Goal: Information Seeking & Learning: Learn about a topic

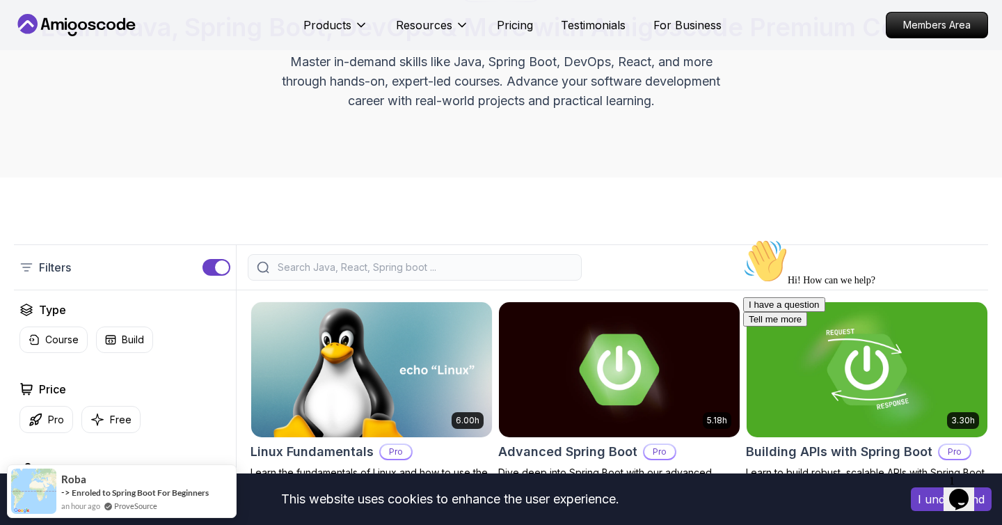
scroll to position [186, 0]
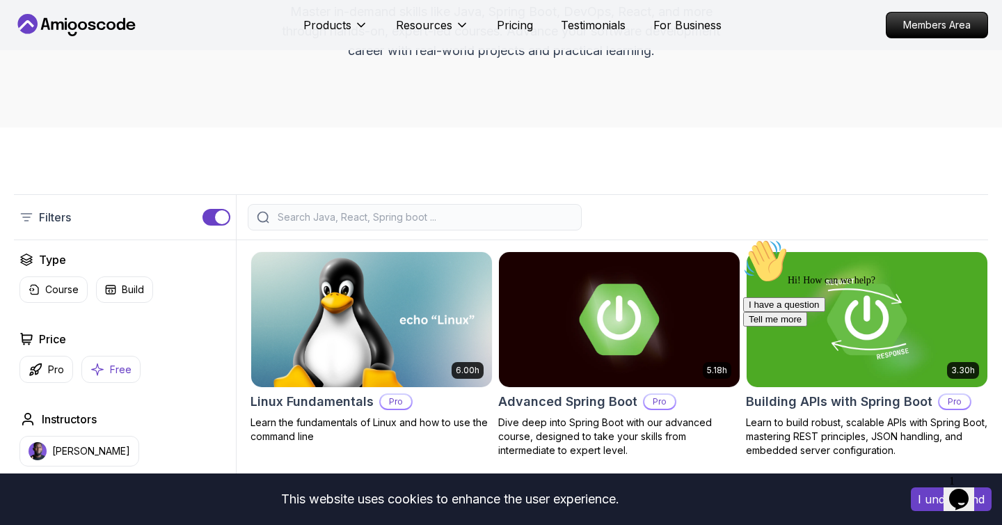
click at [108, 367] on button "Free" at bounding box center [110, 369] width 59 height 27
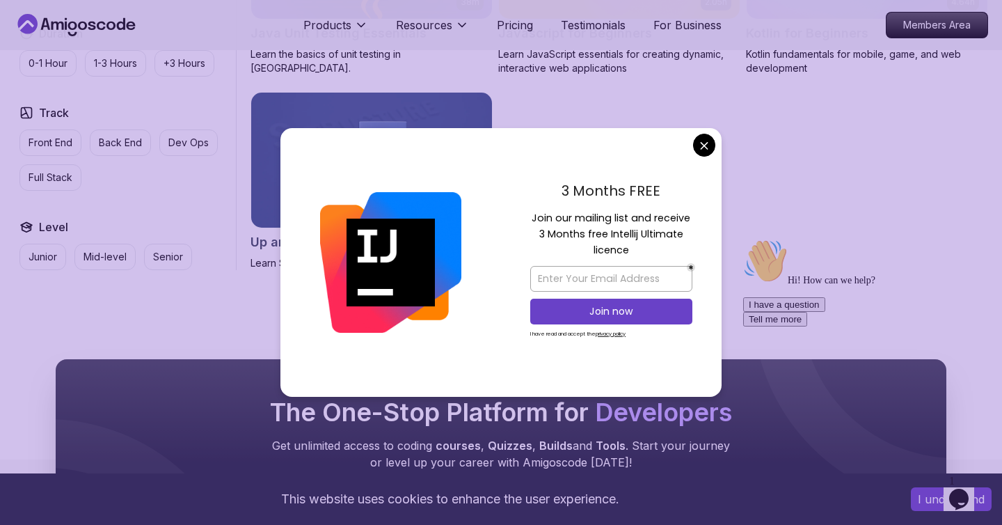
scroll to position [970, 0]
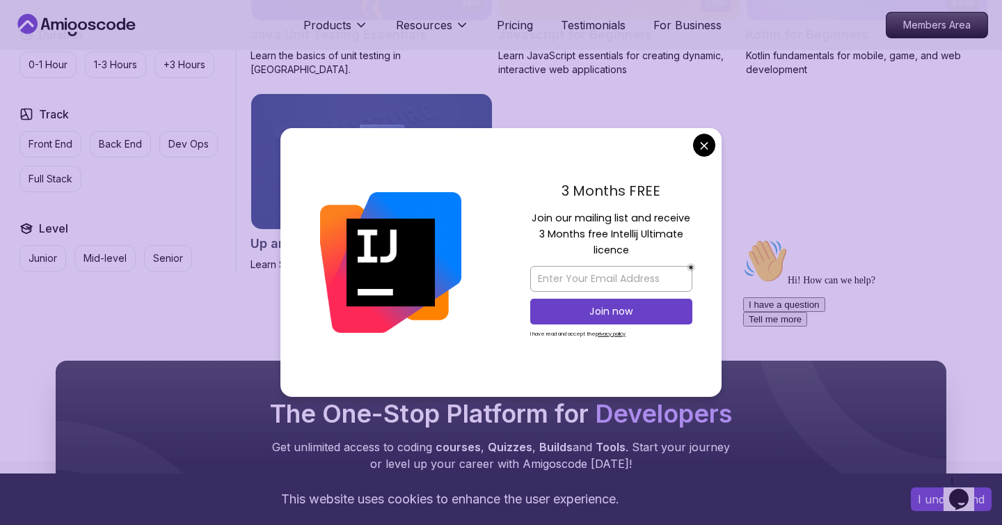
click at [702, 146] on body "This website uses cookies to enhance the user experience. I understand Products…" at bounding box center [501, 334] width 1002 height 2609
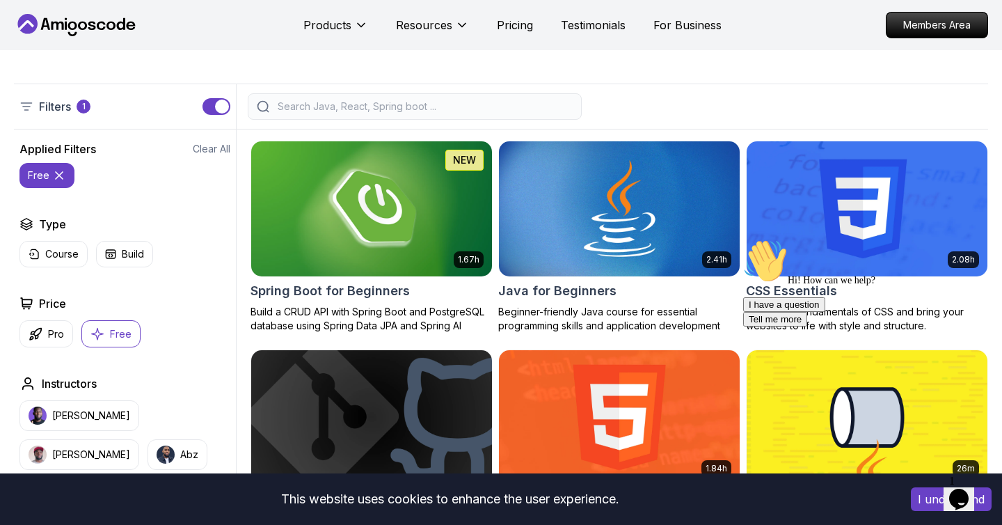
scroll to position [416, 0]
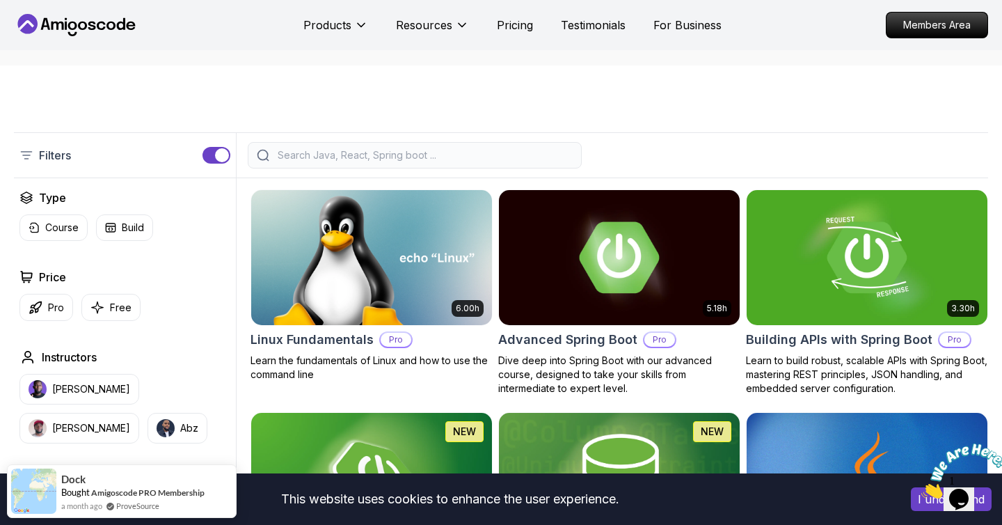
click at [312, 150] on input "search" at bounding box center [424, 155] width 298 height 14
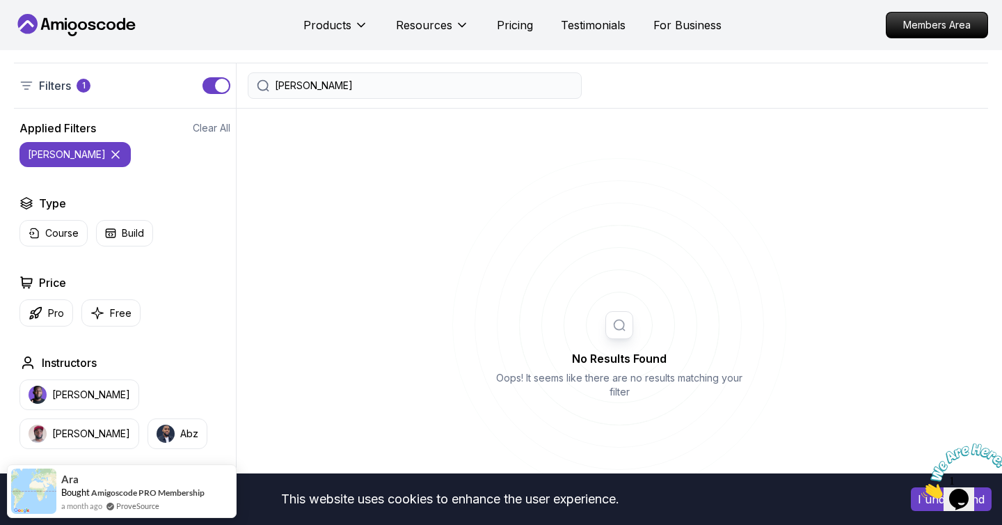
scroll to position [322, 0]
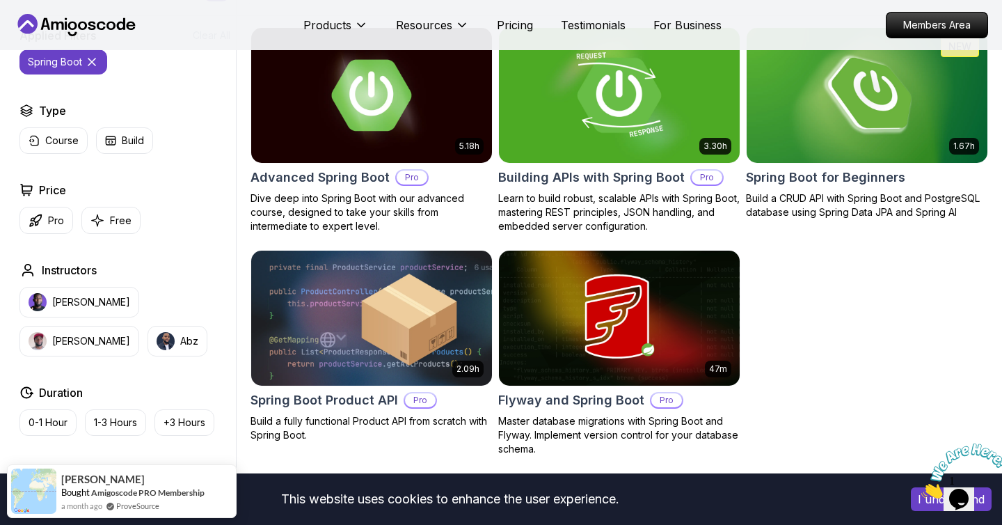
scroll to position [416, 0]
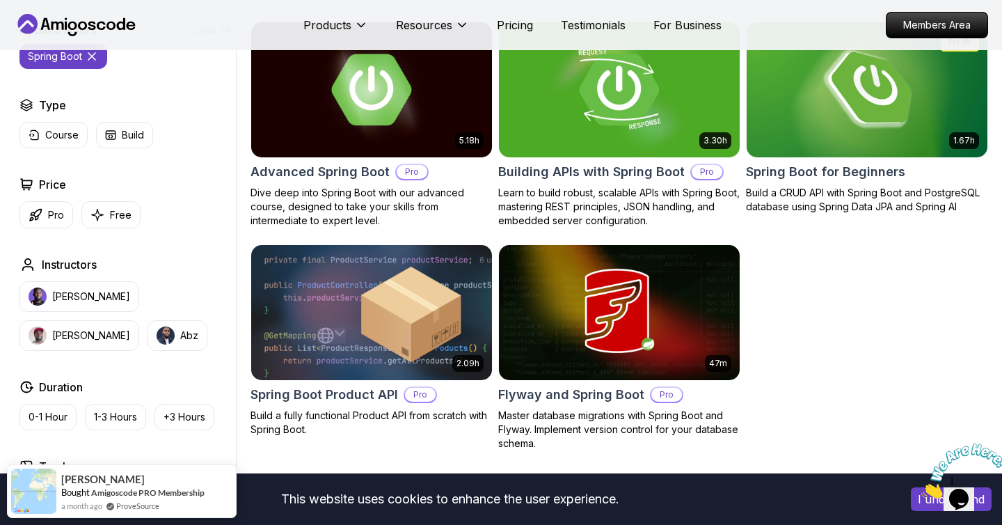
type input "Spring Boot"
click at [394, 322] on img at bounding box center [371, 312] width 253 height 141
click at [839, 147] on img at bounding box center [867, 89] width 253 height 141
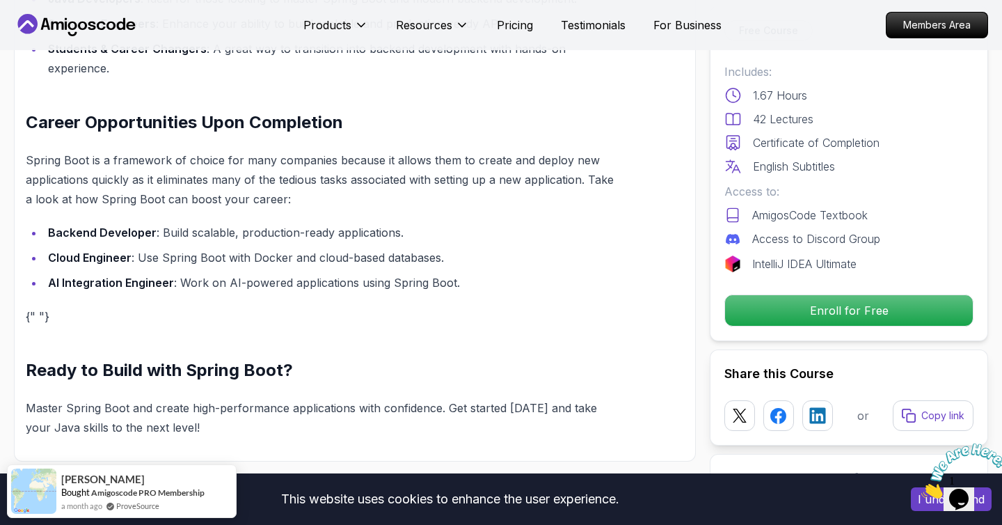
scroll to position [1266, 0]
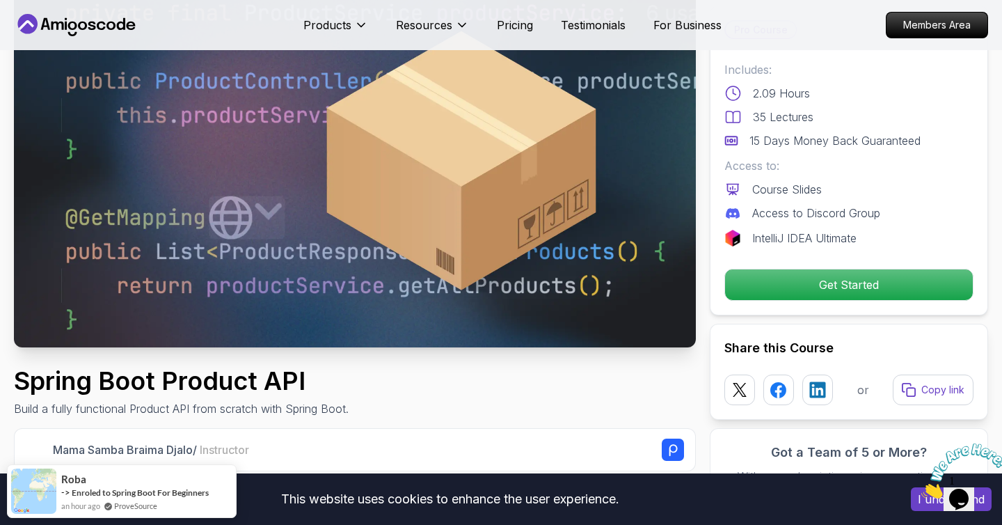
scroll to position [371, 0]
